Goal: Information Seeking & Learning: Learn about a topic

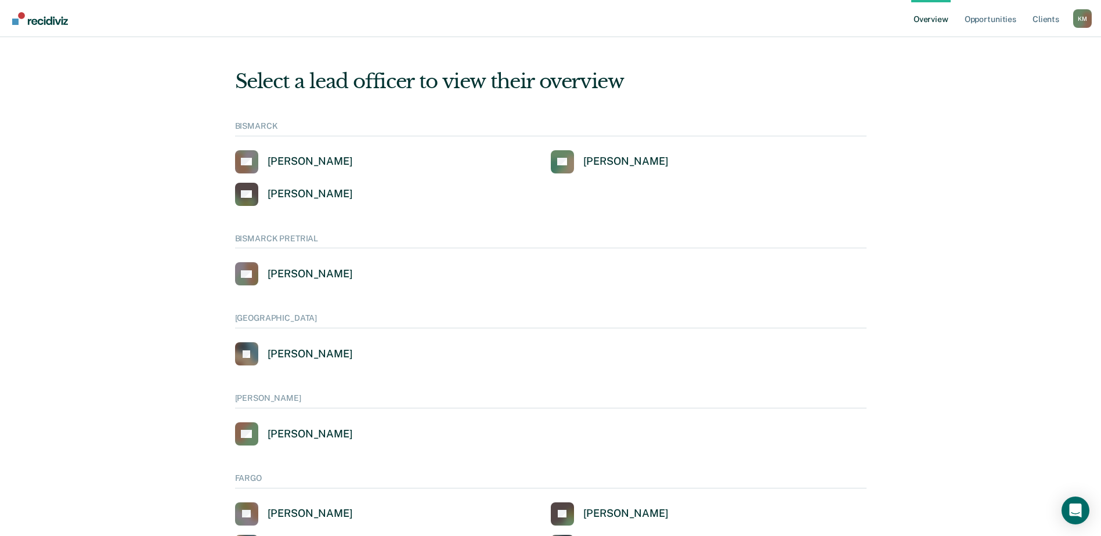
click at [1080, 17] on div "K M" at bounding box center [1082, 18] width 19 height 19
click at [993, 90] on link "Go to Operations" at bounding box center [1024, 90] width 99 height 10
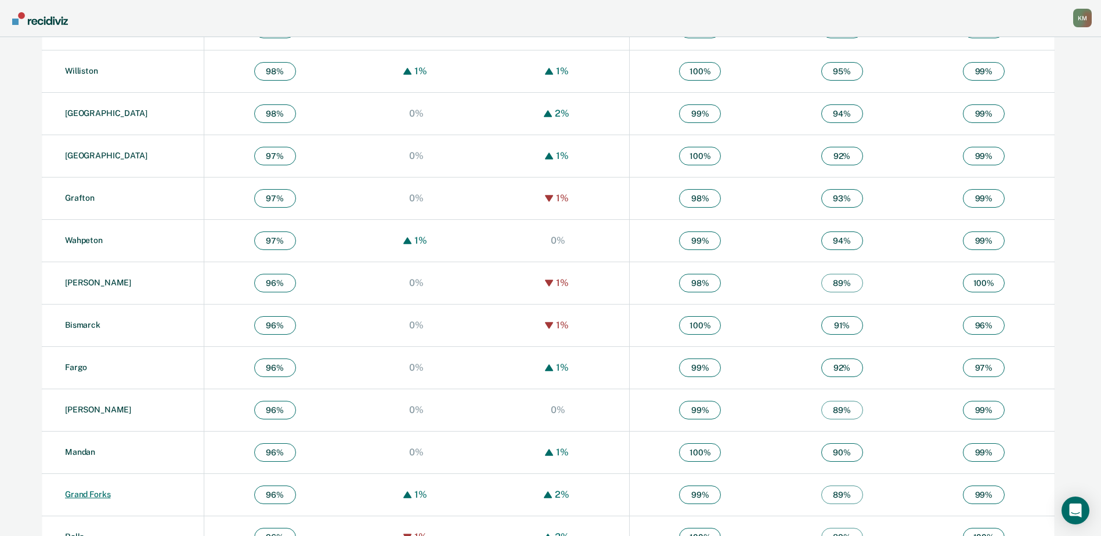
scroll to position [523, 0]
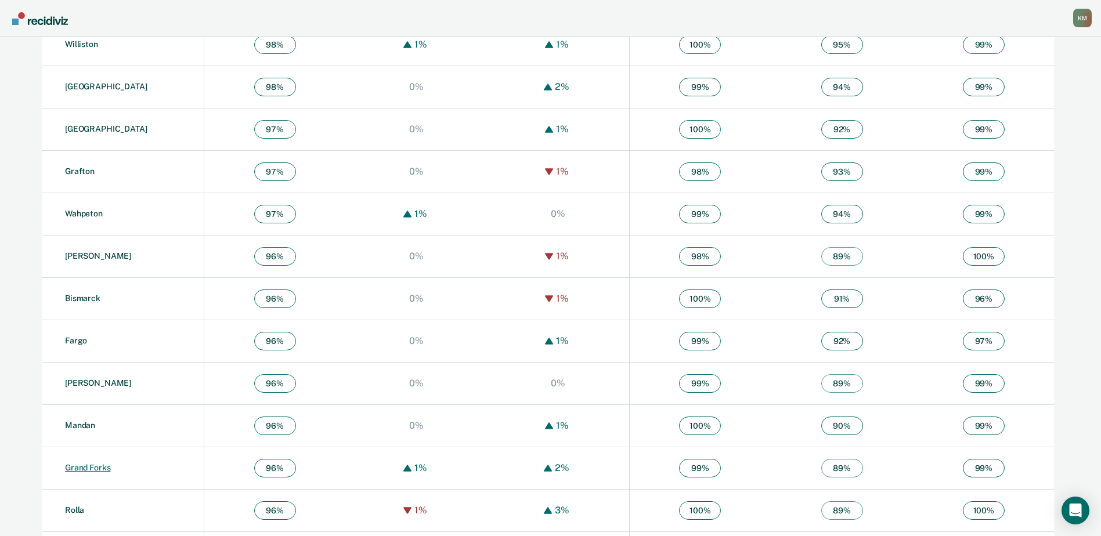
click at [82, 467] on link "Grand Forks" at bounding box center [87, 467] width 45 height 9
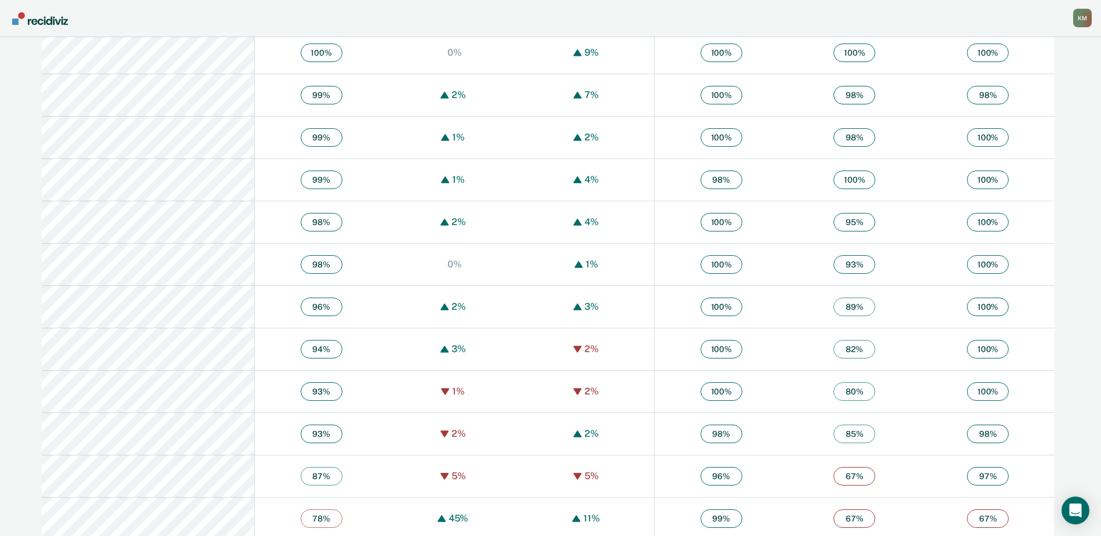
scroll to position [570, 0]
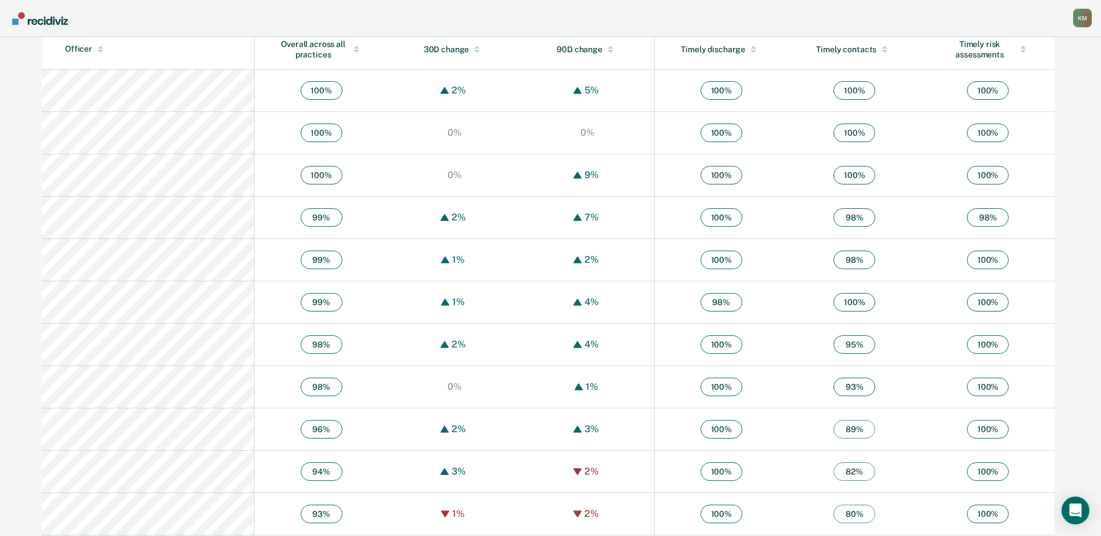
scroll to position [280, 0]
